Goal: Use online tool/utility

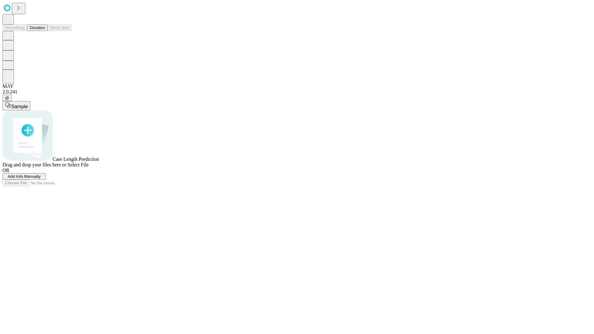
click at [45, 31] on button "Duration" at bounding box center [37, 27] width 20 height 6
click at [88, 167] on span "Select File" at bounding box center [77, 164] width 21 height 5
